Goal: Task Accomplishment & Management: Use online tool/utility

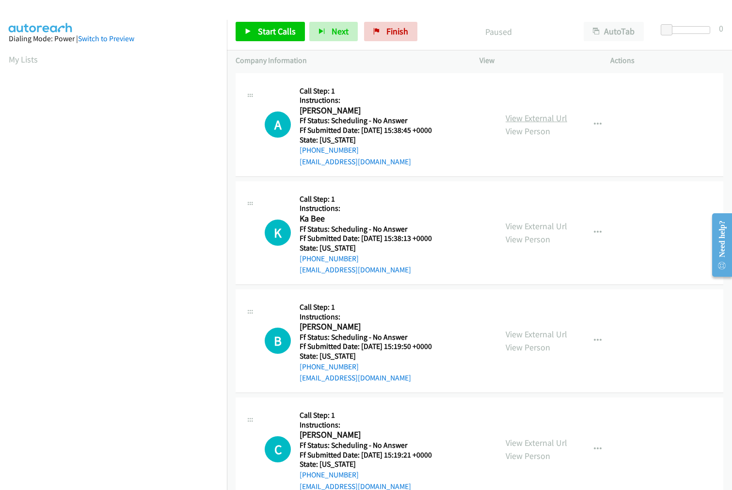
click at [538, 115] on link "View External Url" at bounding box center [536, 117] width 62 height 11
click at [517, 224] on link "View External Url" at bounding box center [536, 225] width 62 height 11
click at [510, 329] on link "View External Url" at bounding box center [536, 334] width 62 height 11
click at [524, 445] on link "View External Url" at bounding box center [536, 442] width 62 height 11
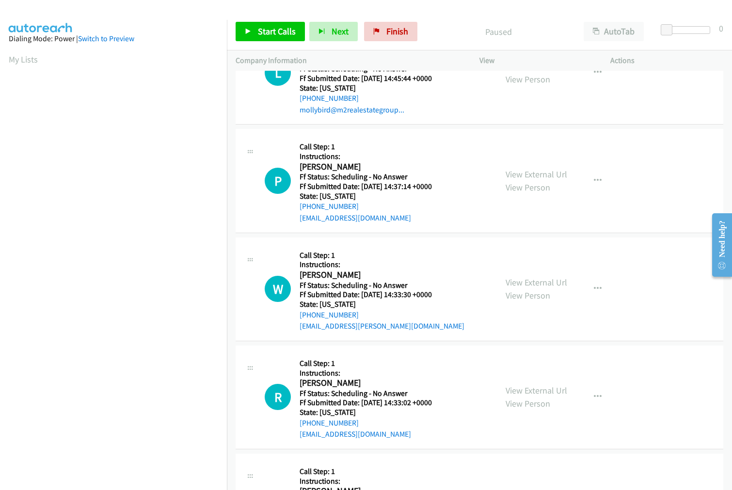
scroll to position [430, 0]
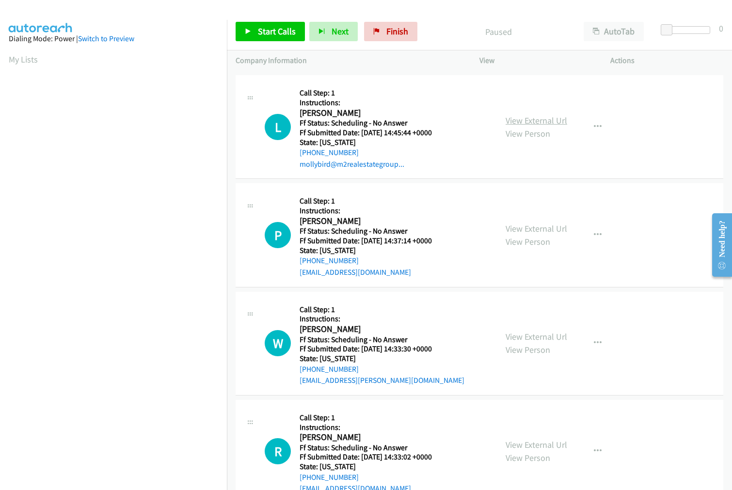
click at [530, 124] on link "View External Url" at bounding box center [536, 120] width 62 height 11
click at [530, 228] on link "View External Url" at bounding box center [536, 228] width 62 height 11
click at [518, 337] on link "View External Url" at bounding box center [536, 336] width 62 height 11
click at [510, 439] on link "View External Url" at bounding box center [536, 444] width 62 height 11
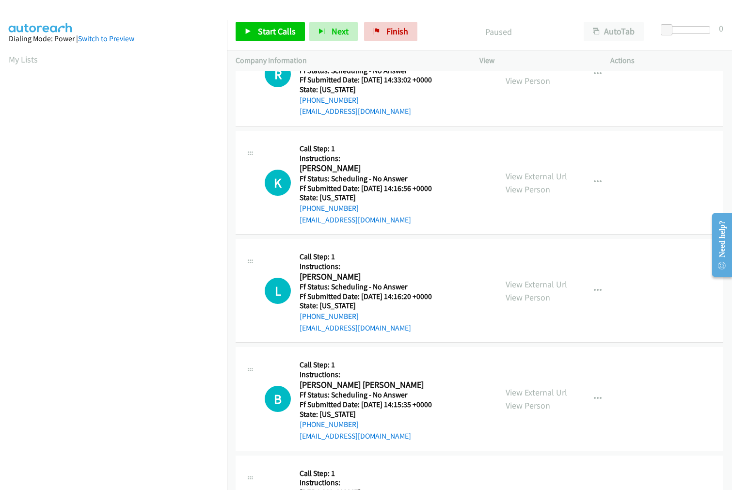
scroll to position [861, 0]
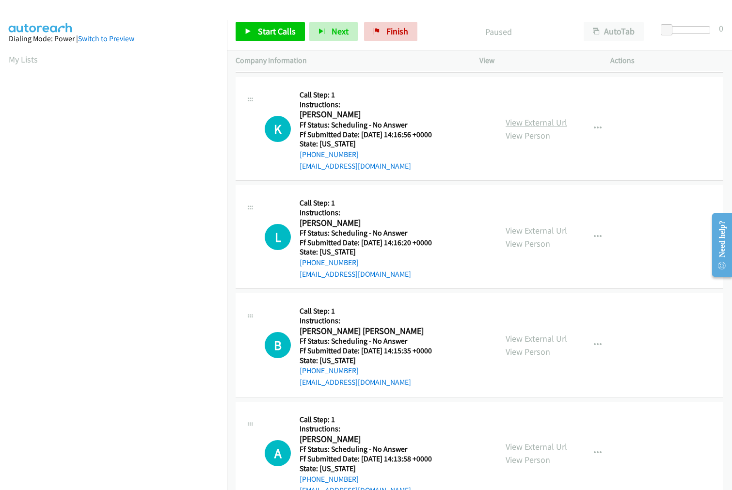
click at [529, 122] on link "View External Url" at bounding box center [536, 122] width 62 height 11
click at [521, 228] on link "View External Url" at bounding box center [536, 230] width 62 height 11
click at [521, 342] on link "View External Url" at bounding box center [536, 338] width 62 height 11
click at [516, 446] on link "View External Url" at bounding box center [536, 446] width 62 height 11
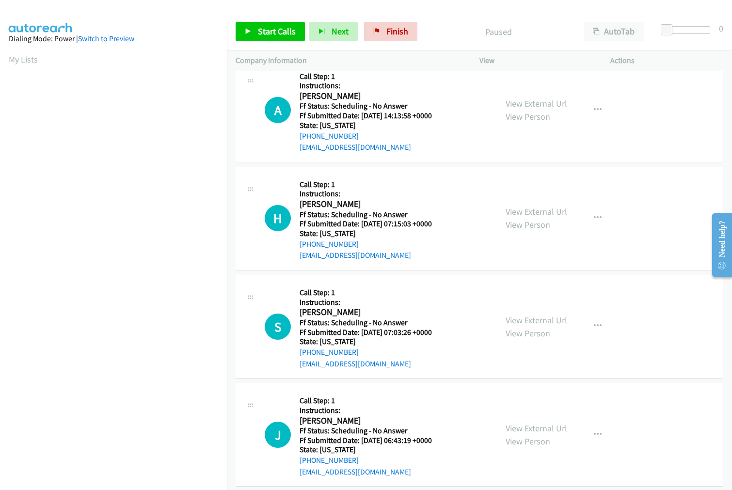
scroll to position [1215, 0]
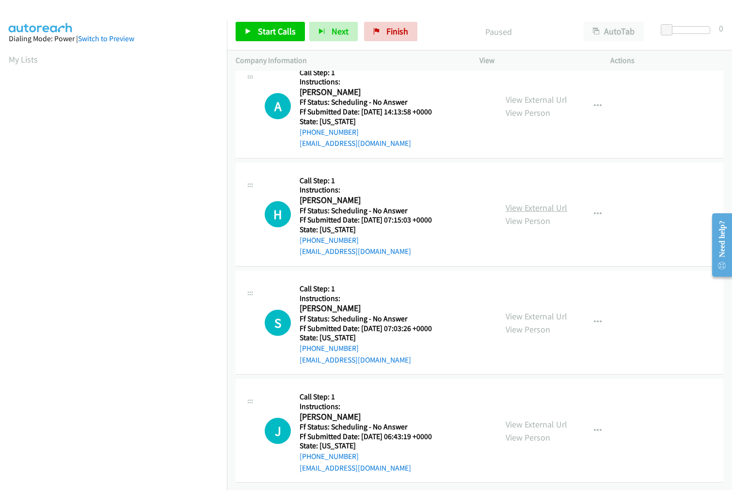
click at [529, 202] on link "View External Url" at bounding box center [536, 207] width 62 height 11
click at [528, 311] on link "View External Url" at bounding box center [536, 316] width 62 height 11
click at [520, 419] on link "View External Url" at bounding box center [536, 424] width 62 height 11
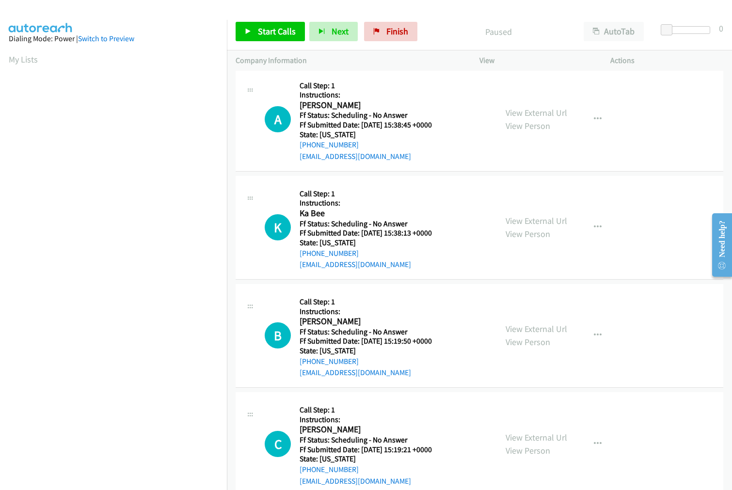
scroll to position [0, 0]
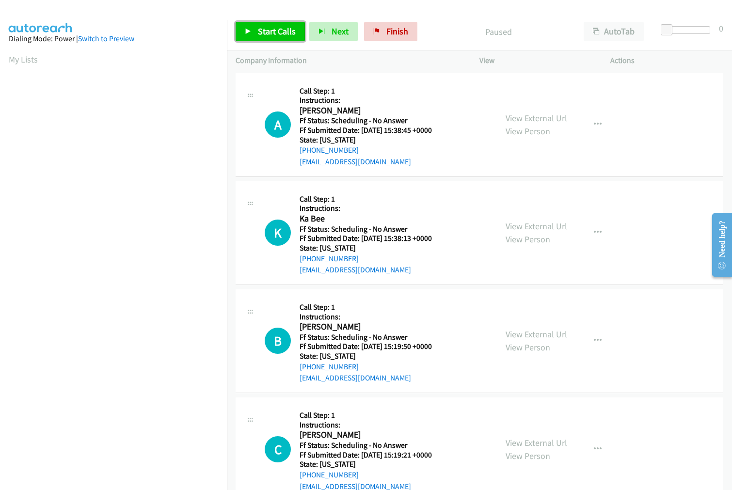
click at [268, 32] on span "Start Calls" at bounding box center [277, 31] width 38 height 11
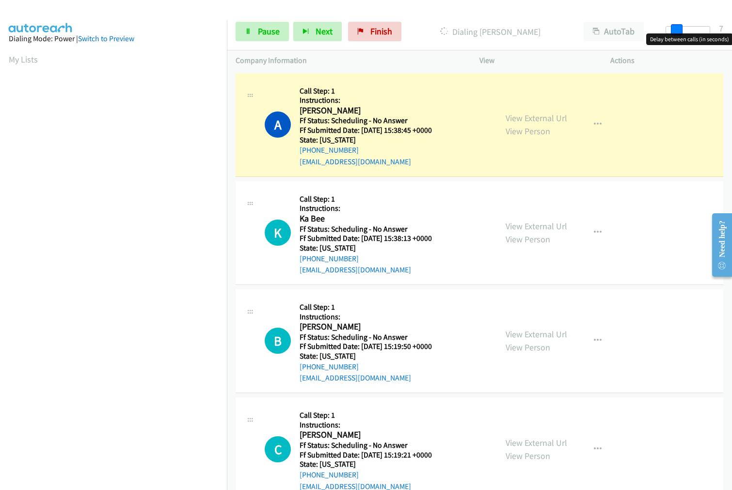
drag, startPoint x: 664, startPoint y: 31, endPoint x: 674, endPoint y: 31, distance: 10.2
click at [674, 31] on span at bounding box center [677, 30] width 12 height 12
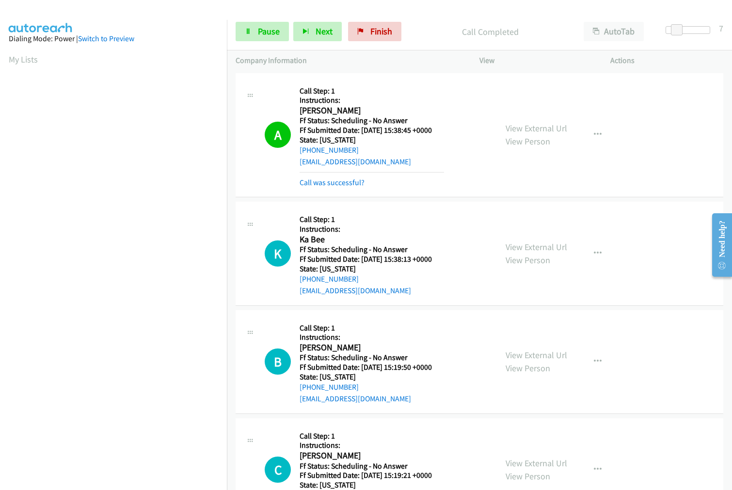
scroll to position [54, 0]
click at [331, 183] on link "Call was successful?" at bounding box center [331, 182] width 65 height 9
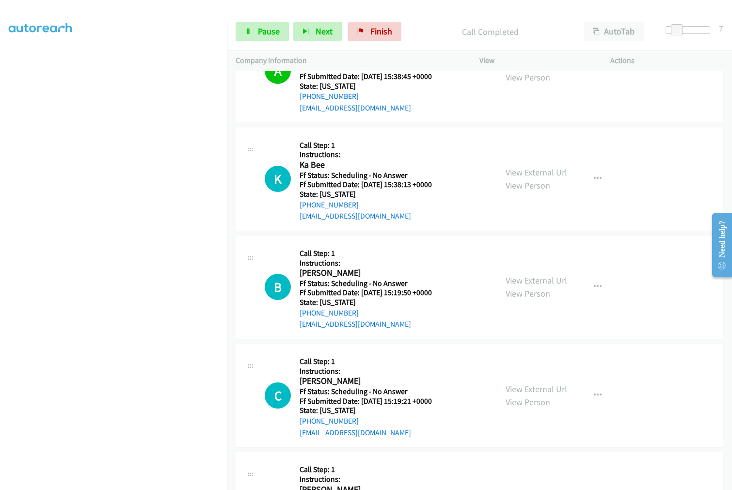
scroll to position [108, 0]
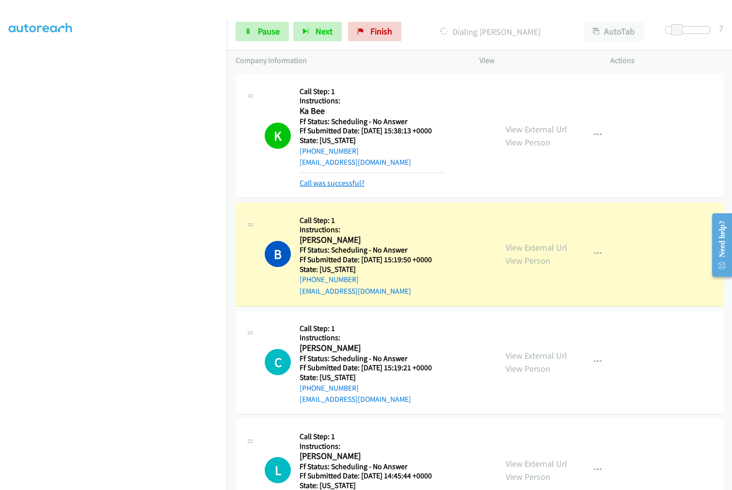
click at [350, 185] on link "Call was successful?" at bounding box center [331, 182] width 65 height 9
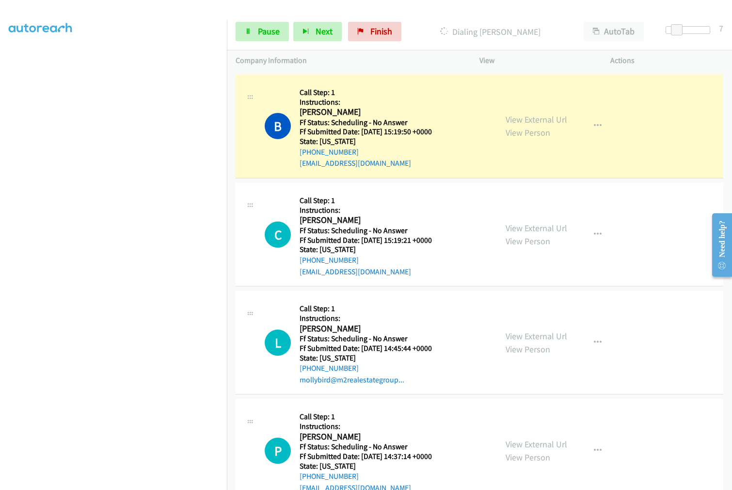
scroll to position [215, 0]
click at [275, 31] on span "Pause" at bounding box center [269, 31] width 22 height 11
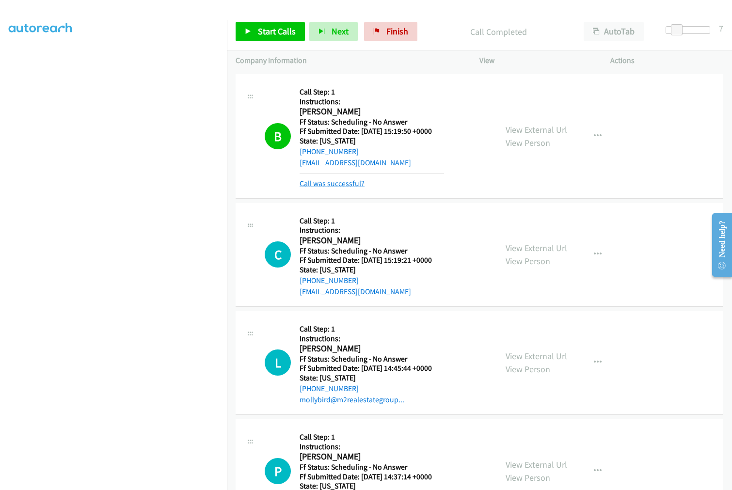
click at [320, 182] on link "Call was successful?" at bounding box center [331, 183] width 65 height 9
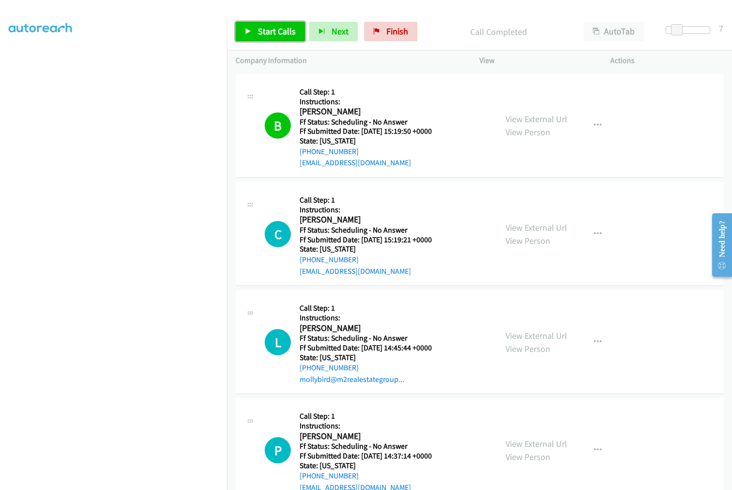
click at [270, 24] on link "Start Calls" at bounding box center [269, 31] width 69 height 19
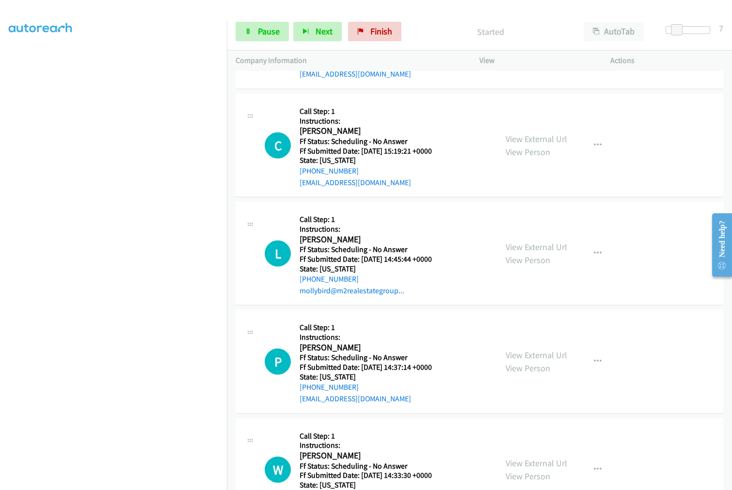
scroll to position [323, 0]
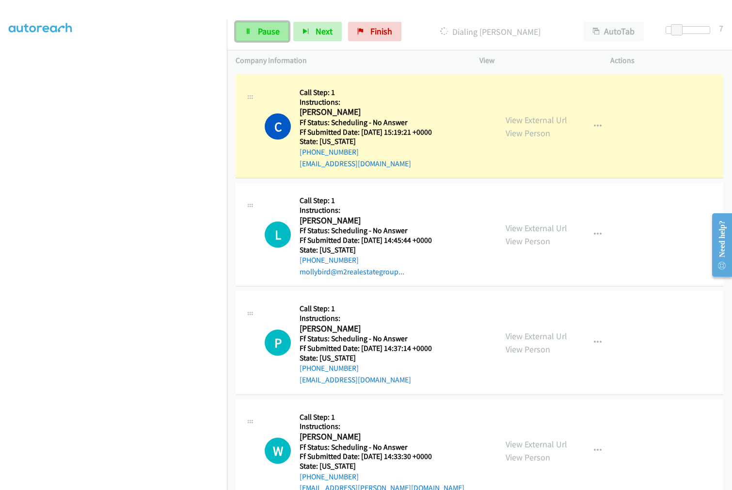
click at [259, 26] on span "Pause" at bounding box center [269, 31] width 22 height 11
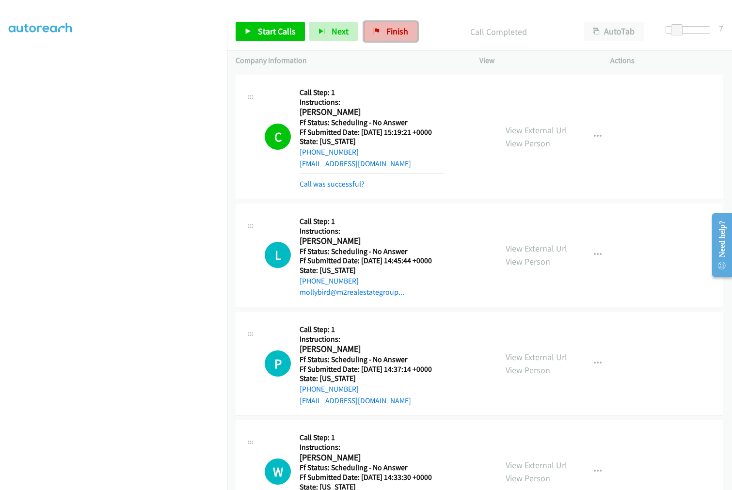
click at [386, 31] on span "Finish" at bounding box center [397, 31] width 22 height 11
